Goal: Information Seeking & Learning: Learn about a topic

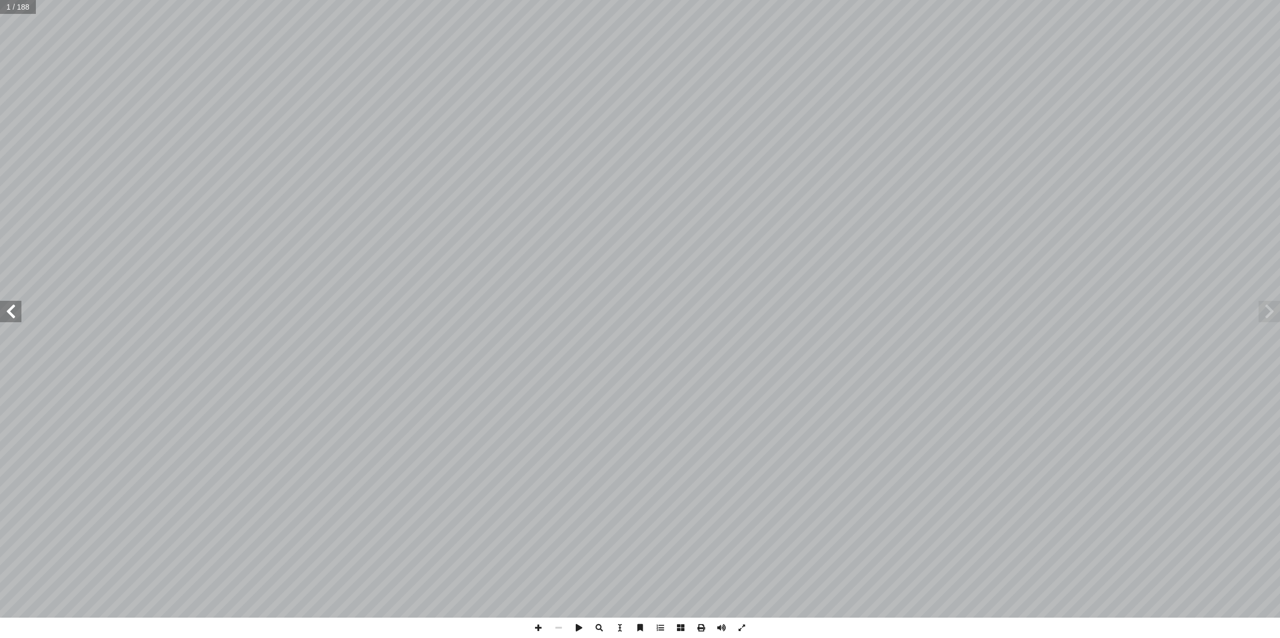
click at [13, 320] on span at bounding box center [10, 311] width 21 height 21
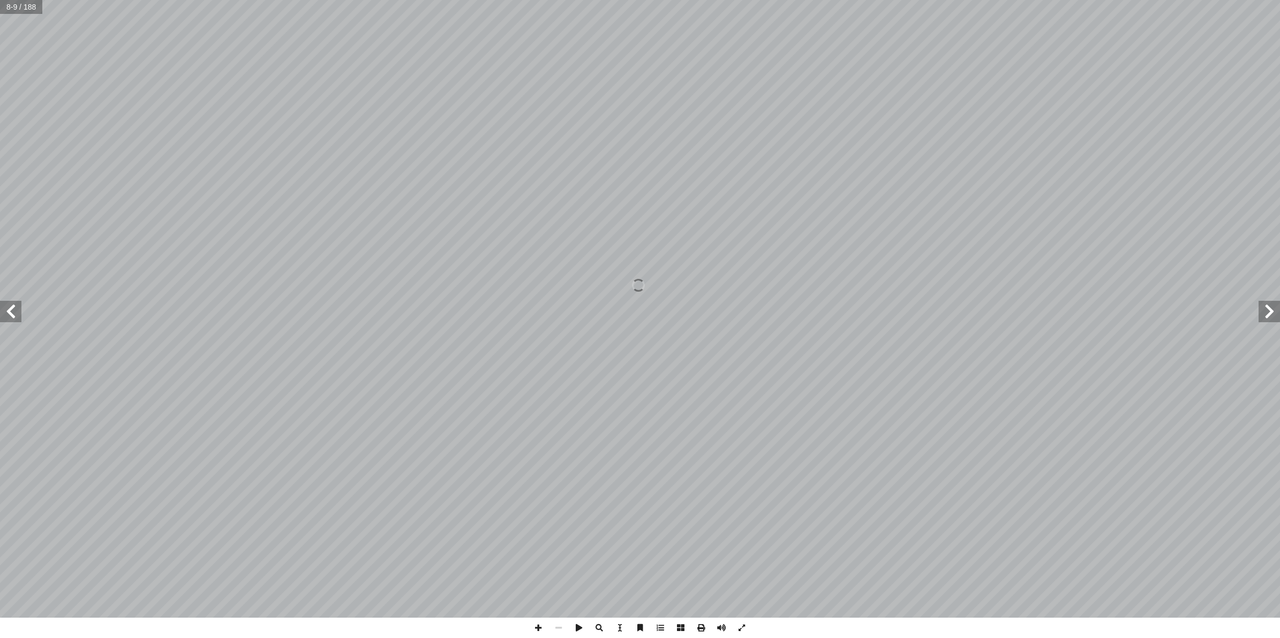
click at [13, 320] on span at bounding box center [10, 311] width 21 height 21
click at [12, 321] on span at bounding box center [10, 311] width 21 height 21
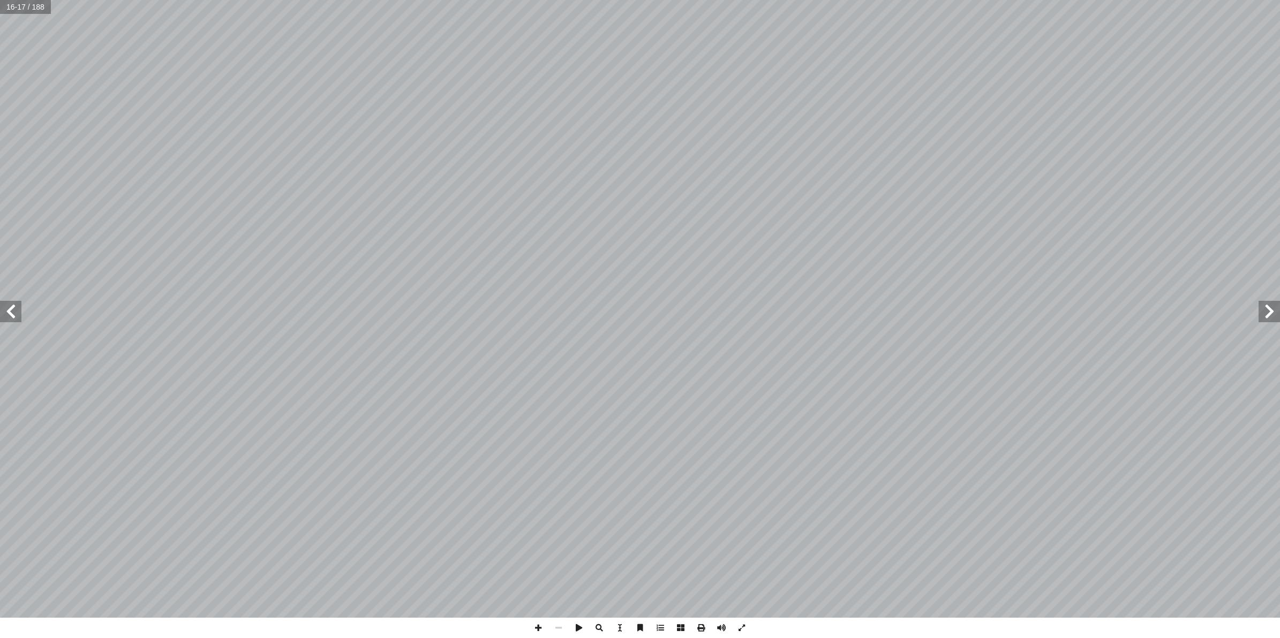
click at [12, 321] on span at bounding box center [10, 311] width 21 height 21
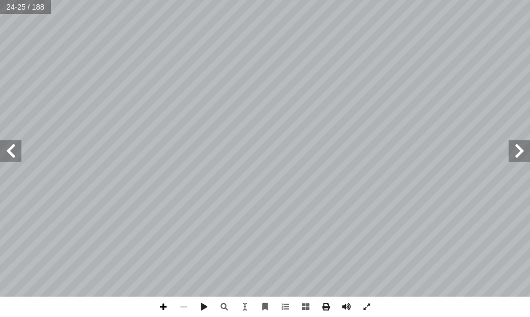
click at [164, 303] on span at bounding box center [163, 307] width 20 height 20
